Goal: Information Seeking & Learning: Understand process/instructions

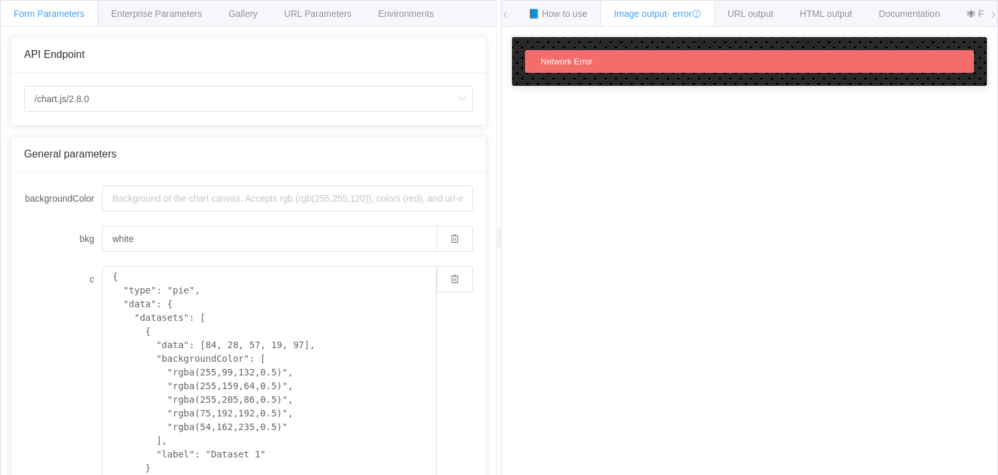
click at [608, 65] on div "Network Error" at bounding box center [749, 61] width 449 height 23
click at [242, 12] on span "Gallery" at bounding box center [243, 13] width 29 height 10
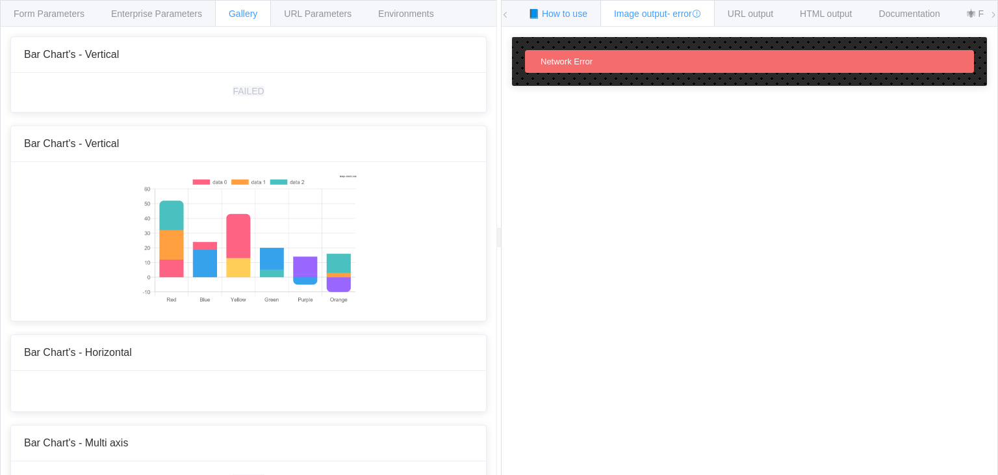
click at [538, 14] on span "📘 How to use" at bounding box center [557, 13] width 59 height 10
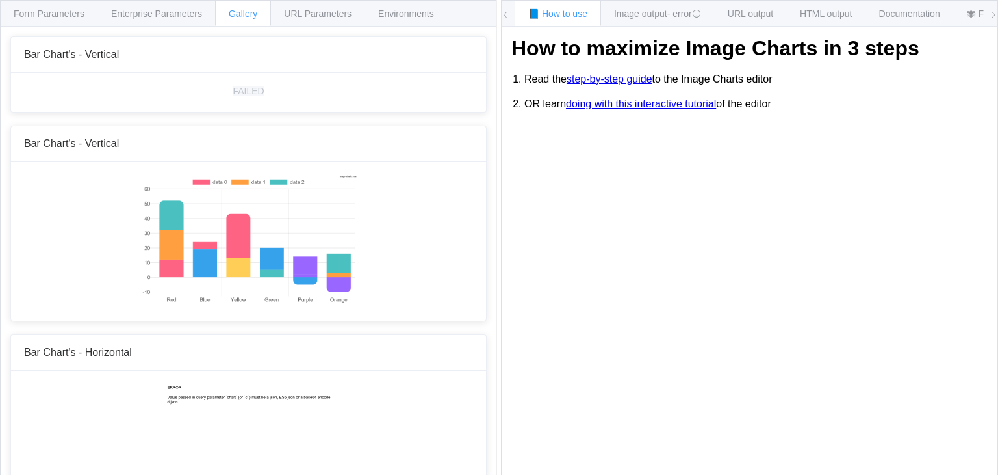
click at [592, 77] on link "step-by-step guide" at bounding box center [610, 79] width 86 height 12
